Goal: Task Accomplishment & Management: Complete application form

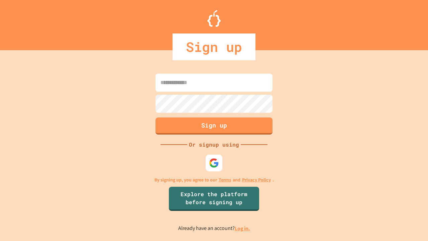
click at [243, 228] on link "Log in." at bounding box center [242, 228] width 15 height 7
